Goal: Information Seeking & Learning: Understand process/instructions

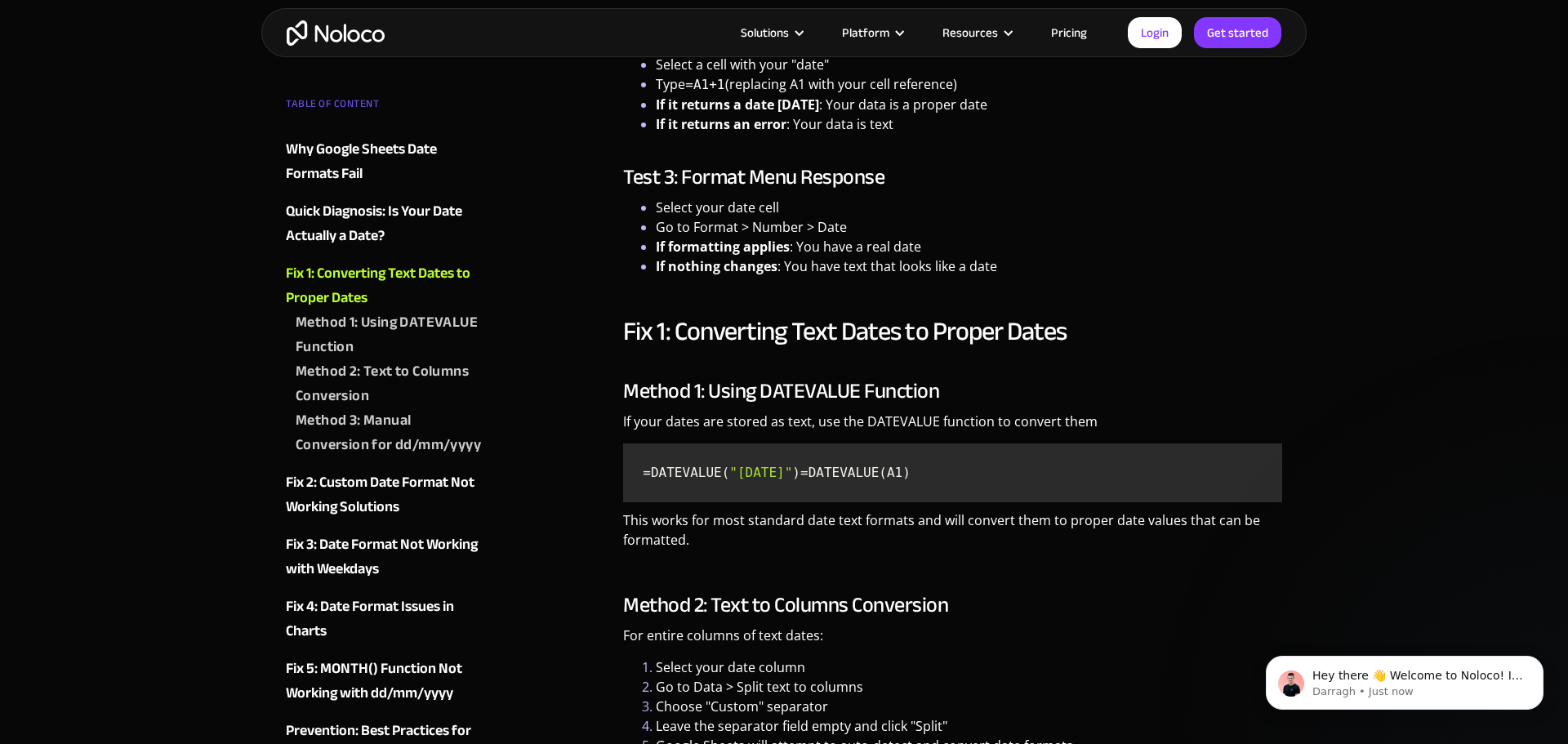
drag, startPoint x: 745, startPoint y: 468, endPoint x: 819, endPoint y: 465, distance: 74.1
click at [792, 465] on span ""[DATE]"" at bounding box center [760, 472] width 63 height 15
copy span "12/25/202"
click at [668, 465] on span "=DATEVALUE(" at bounding box center [686, 472] width 87 height 15
drag, startPoint x: 651, startPoint y: 471, endPoint x: 823, endPoint y: 467, distance: 172.0
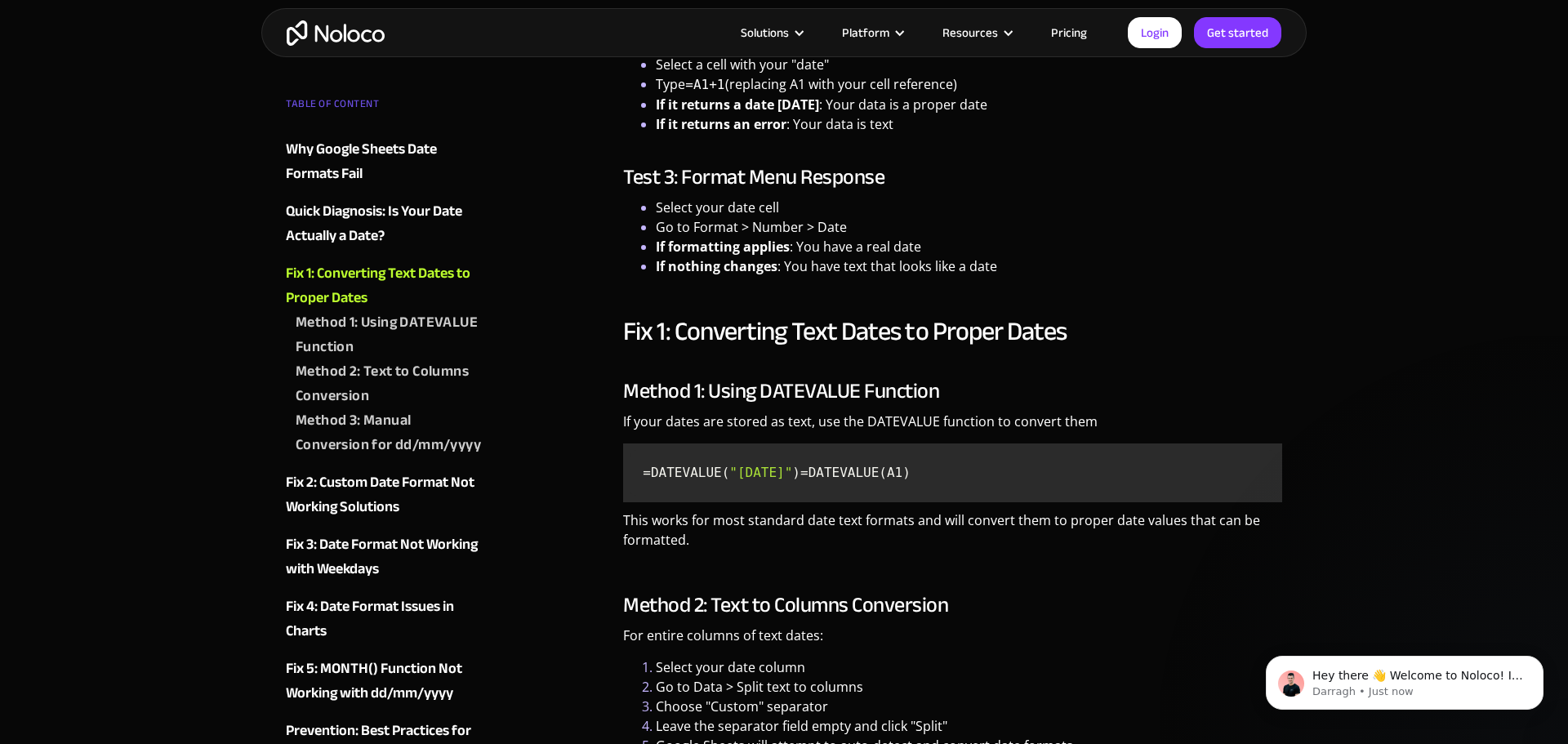
click at [823, 467] on code "=DATEVALUE( "[DATE]" ) =DATEVALUE(A1)" at bounding box center [953, 472] width 646 height 45
drag, startPoint x: 841, startPoint y: 478, endPoint x: 644, endPoint y: 467, distance: 197.3
click at [644, 467] on code "=DATEVALUE( "[DATE]" ) =DATEVALUE(A1)" at bounding box center [953, 472] width 646 height 45
copy code "=DATEVALUE( "[DATE]" )"
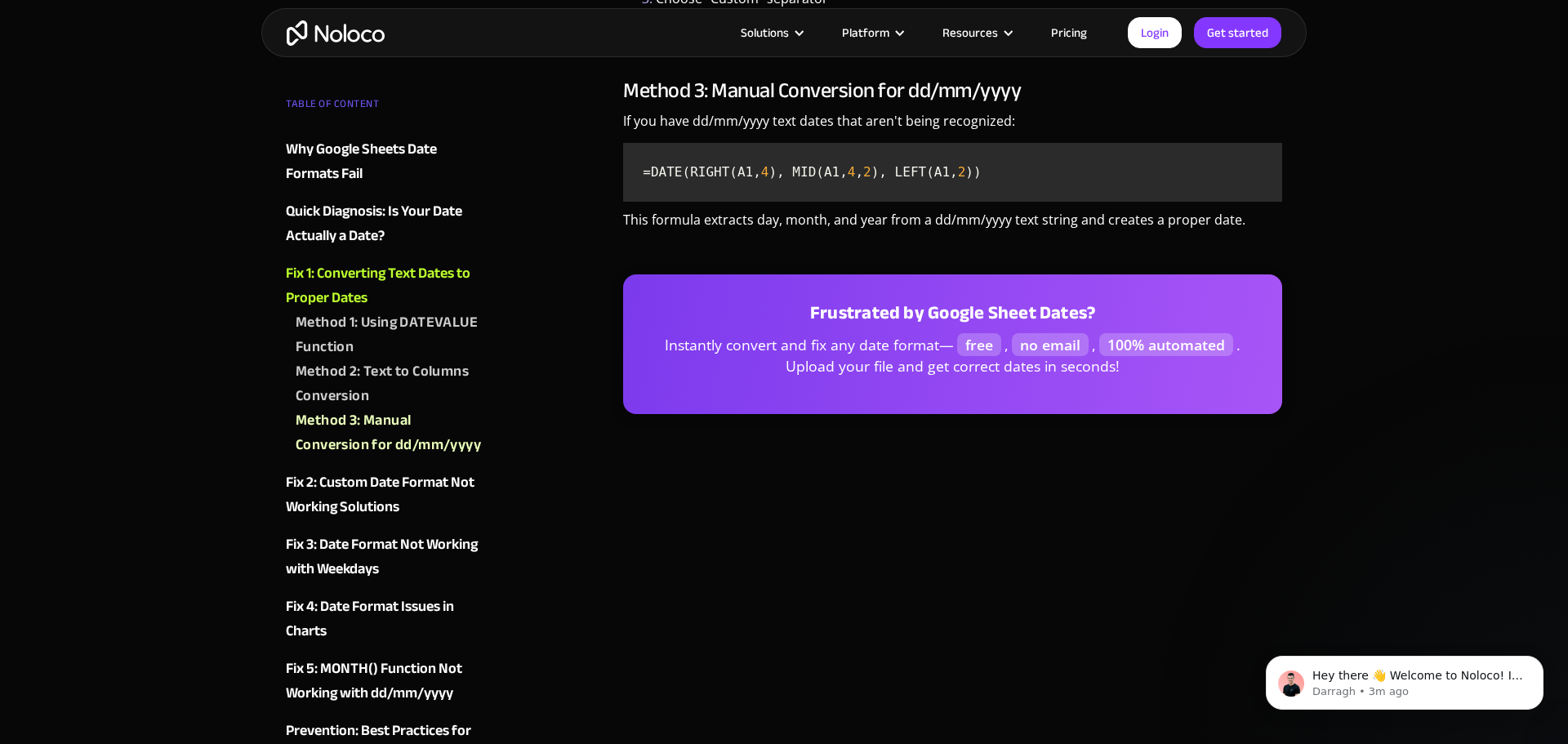
scroll to position [2902, 0]
